Goal: Task Accomplishment & Management: Manage account settings

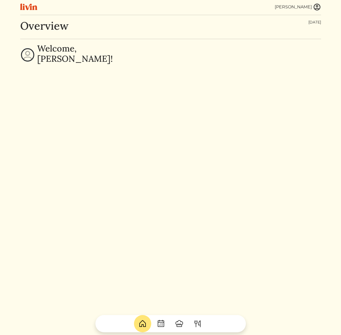
click at [321, 7] on img at bounding box center [317, 7] width 8 height 8
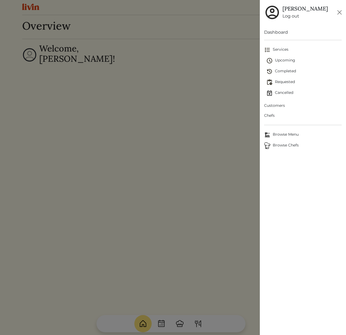
click at [279, 105] on span "Customers" at bounding box center [302, 106] width 77 height 6
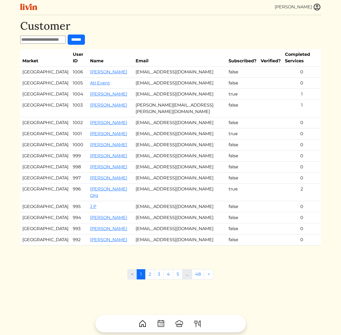
click at [155, 67] on td "[EMAIL_ADDRESS][DOMAIN_NAME]" at bounding box center [180, 72] width 93 height 11
click at [163, 80] on td "[EMAIL_ADDRESS][DOMAIN_NAME]" at bounding box center [180, 83] width 93 height 11
drag, startPoint x: 136, startPoint y: 76, endPoint x: 183, endPoint y: 77, distance: 47.3
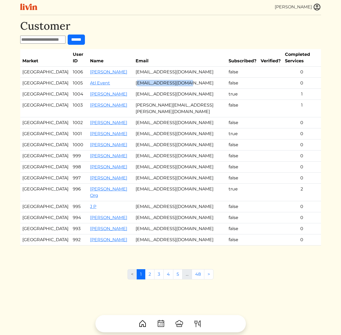
click at [183, 78] on td "[EMAIL_ADDRESS][DOMAIN_NAME]" at bounding box center [180, 83] width 93 height 11
drag, startPoint x: 187, startPoint y: 76, endPoint x: 138, endPoint y: 77, distance: 49.7
click at [138, 78] on td "[EMAIL_ADDRESS][DOMAIN_NAME]" at bounding box center [180, 83] width 93 height 11
drag, startPoint x: 133, startPoint y: 75, endPoint x: 184, endPoint y: 75, distance: 50.5
click at [184, 78] on td "[EMAIL_ADDRESS][DOMAIN_NAME]" at bounding box center [180, 83] width 93 height 11
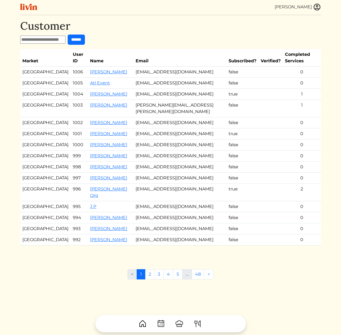
click at [184, 78] on td "[EMAIL_ADDRESS][DOMAIN_NAME]" at bounding box center [180, 83] width 93 height 11
drag, startPoint x: 178, startPoint y: 78, endPoint x: 174, endPoint y: 78, distance: 4.1
click at [178, 78] on td "[EMAIL_ADDRESS][DOMAIN_NAME]" at bounding box center [180, 83] width 93 height 11
click at [166, 78] on td "[EMAIL_ADDRESS][DOMAIN_NAME]" at bounding box center [180, 83] width 93 height 11
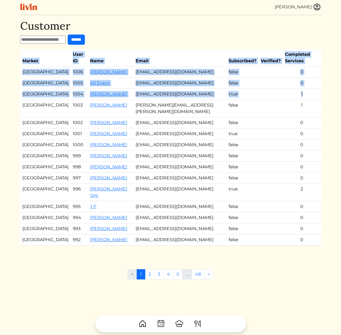
drag, startPoint x: 304, startPoint y: 87, endPoint x: 178, endPoint y: 38, distance: 135.3
click at [180, 40] on div "Customer ****** Market User ID Name Email Subscribed? Verified? Completed Servi…" at bounding box center [170, 137] width 301 height 237
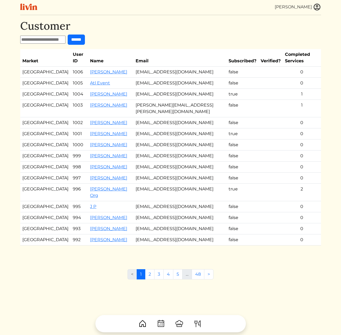
click at [178, 38] on form "******" at bounding box center [170, 40] width 301 height 10
click at [147, 129] on td "[EMAIL_ADDRESS][DOMAIN_NAME]" at bounding box center [180, 134] width 93 height 11
click at [90, 92] on link "[PERSON_NAME]" at bounding box center [108, 94] width 37 height 5
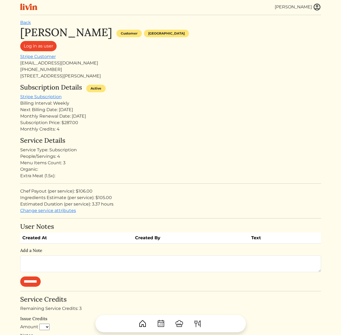
click at [207, 115] on div "Monthly Renewal Date: [DATE]" at bounding box center [170, 116] width 301 height 6
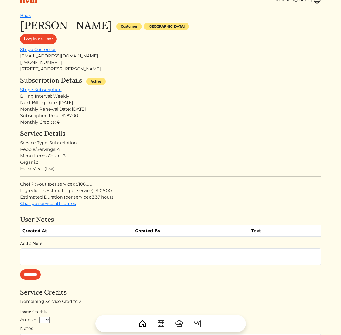
drag, startPoint x: 142, startPoint y: 119, endPoint x: 143, endPoint y: 165, distance: 45.9
click at [143, 165] on div "[PERSON_NAME] Customer [GEOGRAPHIC_DATA] Log in as user Stripe Customer [EMAIL_…" at bounding box center [170, 252] width 301 height 466
drag, startPoint x: 143, startPoint y: 165, endPoint x: 146, endPoint y: 170, distance: 5.3
click at [143, 165] on div "Service Details Service Type: Subscription People/Servings: 4 Menu Items Count:…" at bounding box center [170, 168] width 301 height 77
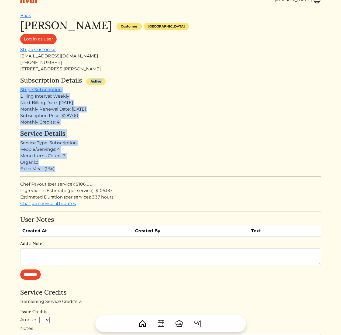
drag, startPoint x: 145, startPoint y: 137, endPoint x: 146, endPoint y: 73, distance: 63.7
click at [145, 74] on div "[PERSON_NAME] Customer [GEOGRAPHIC_DATA] Log in as user Stripe Customer [EMAIL_…" at bounding box center [170, 252] width 301 height 466
click at [146, 73] on div "[PERSON_NAME] Customer [GEOGRAPHIC_DATA] Log in as user Stripe Customer [EMAIL_…" at bounding box center [170, 252] width 301 height 466
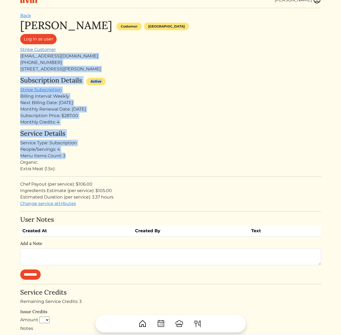
drag, startPoint x: 119, startPoint y: 91, endPoint x: 121, endPoint y: 165, distance: 74.3
click at [118, 163] on div "[PERSON_NAME] Customer [GEOGRAPHIC_DATA] Log in as user Stripe Customer [EMAIL_…" at bounding box center [170, 252] width 301 height 466
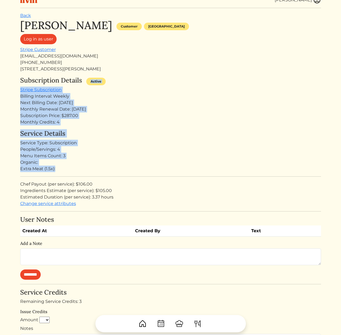
drag, startPoint x: 161, startPoint y: 169, endPoint x: 134, endPoint y: 70, distance: 102.5
click at [134, 71] on div "[PERSON_NAME] Customer [GEOGRAPHIC_DATA] Log in as user Stripe Customer [EMAIL_…" at bounding box center [170, 252] width 301 height 466
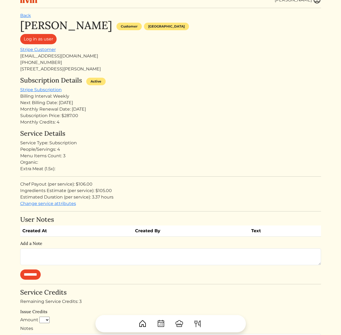
click at [132, 58] on div "[EMAIL_ADDRESS][DOMAIN_NAME]" at bounding box center [170, 56] width 301 height 6
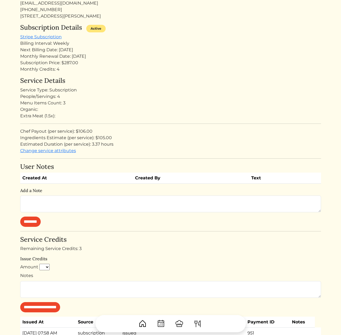
scroll to position [0, 0]
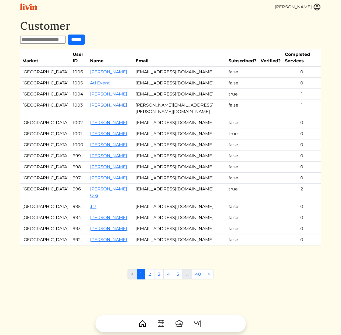
click at [91, 103] on link "[PERSON_NAME]" at bounding box center [108, 105] width 37 height 5
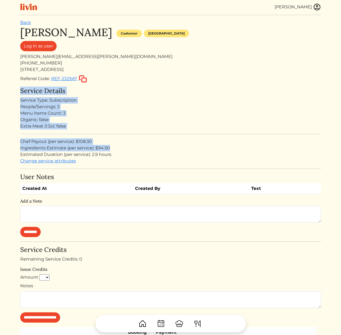
drag, startPoint x: 138, startPoint y: 81, endPoint x: 166, endPoint y: 156, distance: 80.0
click at [163, 150] on div "[PERSON_NAME] Customer [GEOGRAPHIC_DATA] Log in as user [PERSON_NAME][EMAIL_ADD…" at bounding box center [170, 214] width 301 height 377
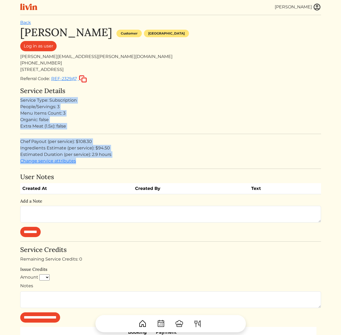
drag, startPoint x: 170, startPoint y: 161, endPoint x: 151, endPoint y: 92, distance: 71.5
click at [151, 93] on div "Service Details Service Type: Subscription People/Servings: 3 Menu Items Count:…" at bounding box center [170, 125] width 301 height 77
click at [151, 92] on h4 "Service Details" at bounding box center [170, 91] width 301 height 8
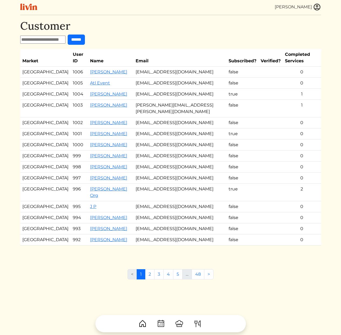
click at [171, 102] on td "[PERSON_NAME][EMAIL_ADDRESS][PERSON_NAME][DOMAIN_NAME]" at bounding box center [180, 109] width 93 height 18
